Goal: Task Accomplishment & Management: Manage account settings

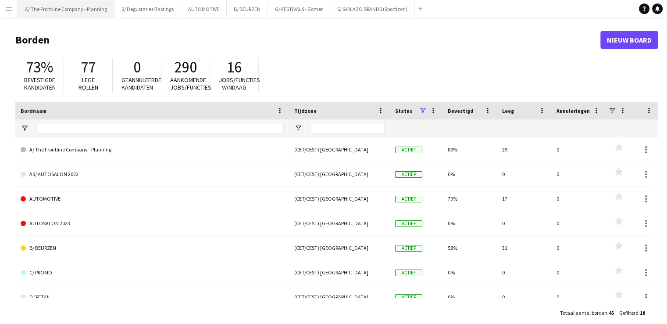
click at [75, 9] on button "A/ The Frontline Company - Planning Sluiten" at bounding box center [66, 8] width 97 height 17
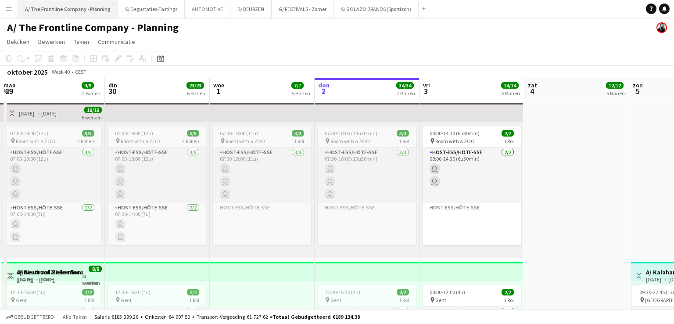
scroll to position [0, 210]
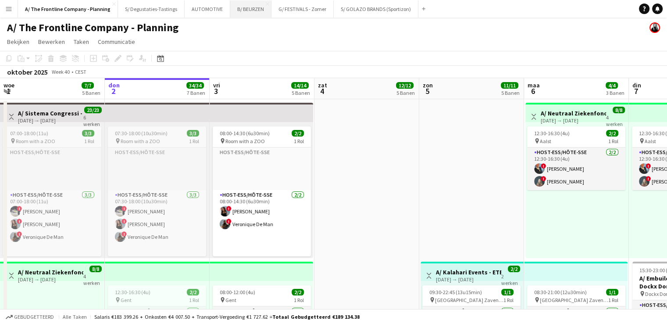
click at [244, 13] on button "B/ BEURZEN Sluiten" at bounding box center [250, 8] width 41 height 17
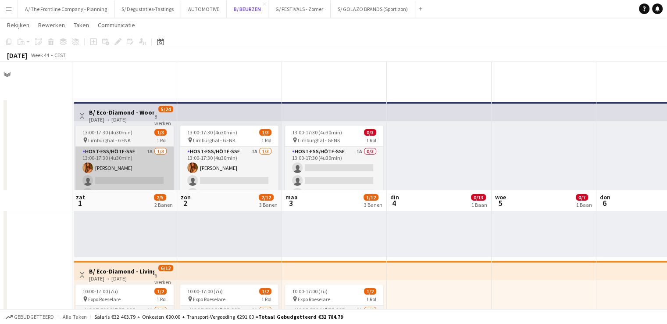
scroll to position [129, 0]
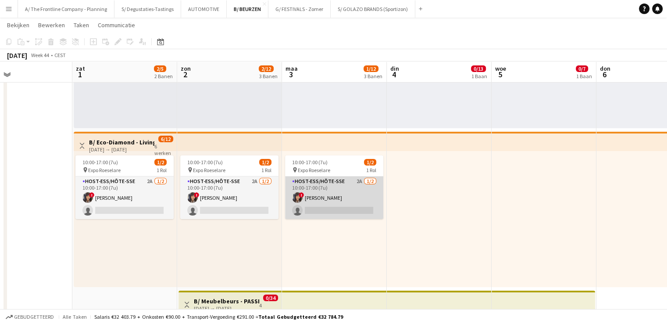
click at [309, 195] on app-card-role "Host-ess/Hôte-sse 2A [DATE] 10:00-17:00 (7u) ! [PERSON_NAME] single-neutral-act…" at bounding box center [334, 197] width 98 height 43
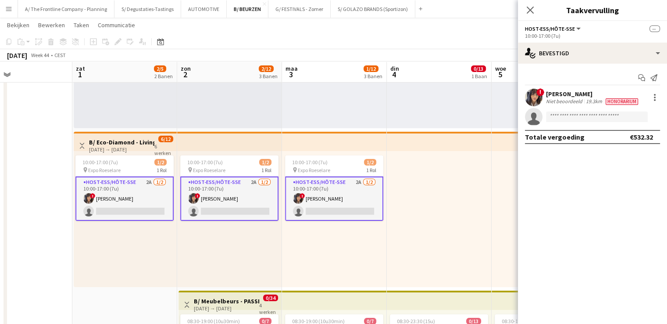
click at [361, 186] on app-card-role "Host-ess/Hôte-sse 2A [DATE] 10:00-17:00 (7u) ! [PERSON_NAME] single-neutral-act…" at bounding box center [334, 198] width 98 height 44
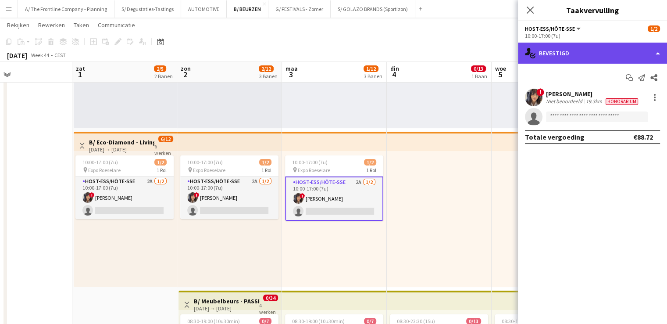
click at [567, 55] on div "single-neutral-actions-check-2 Bevestigd" at bounding box center [592, 53] width 149 height 21
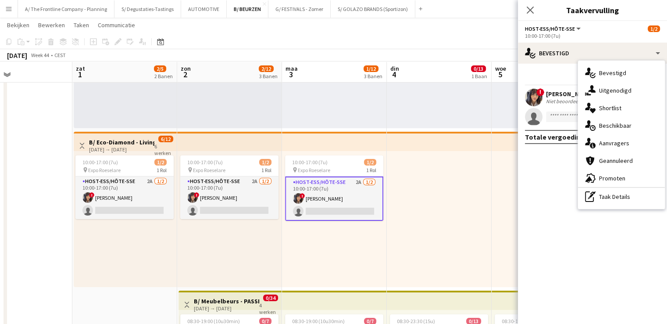
click at [544, 80] on div "Start chat Melding versturen Delen" at bounding box center [592, 78] width 135 height 14
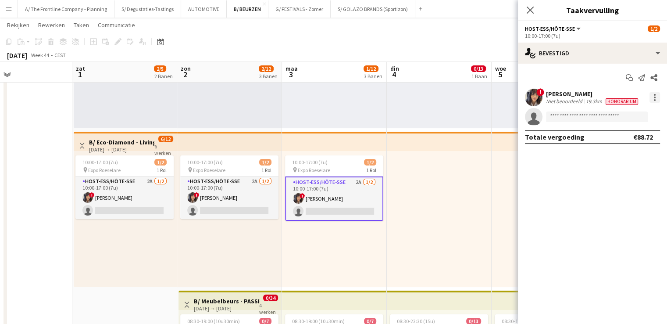
click at [655, 96] on div at bounding box center [655, 97] width 11 height 11
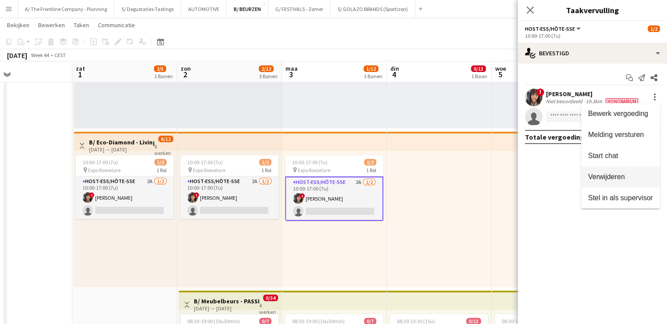
click at [607, 179] on span "Verwijderen" at bounding box center [606, 176] width 37 height 7
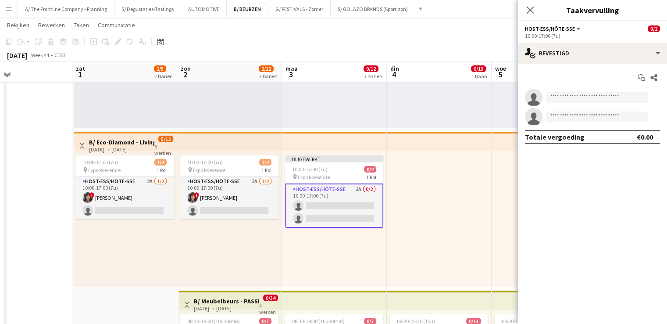
click at [467, 44] on app-toolbar "Kopiëren Plakken Plakken Ctrl+V Plakken met team Ctrl+Shift+V Gekoppelde taak p…" at bounding box center [333, 41] width 667 height 15
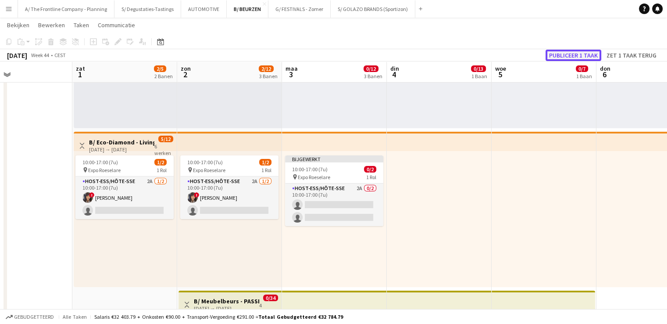
click at [580, 51] on button "Publiceer 1 taak" at bounding box center [574, 55] width 56 height 11
